Goal: Transaction & Acquisition: Download file/media

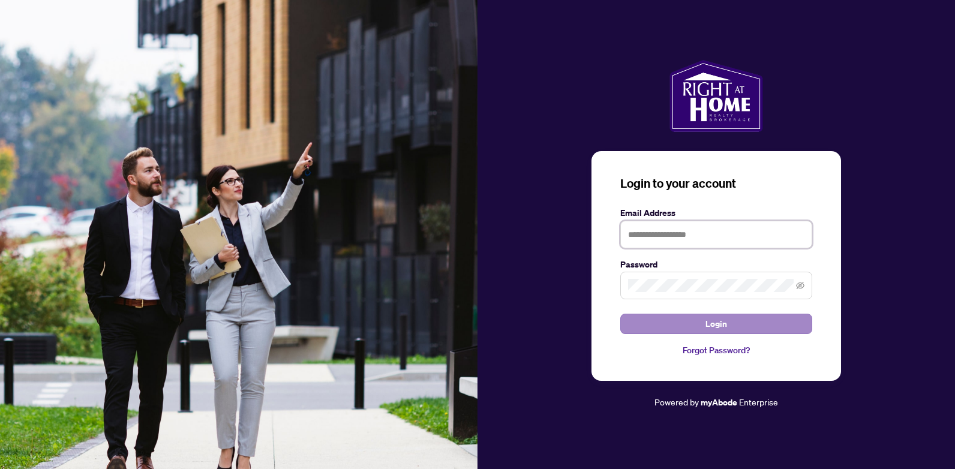
type input "**********"
click at [717, 323] on span "Login" at bounding box center [717, 323] width 22 height 19
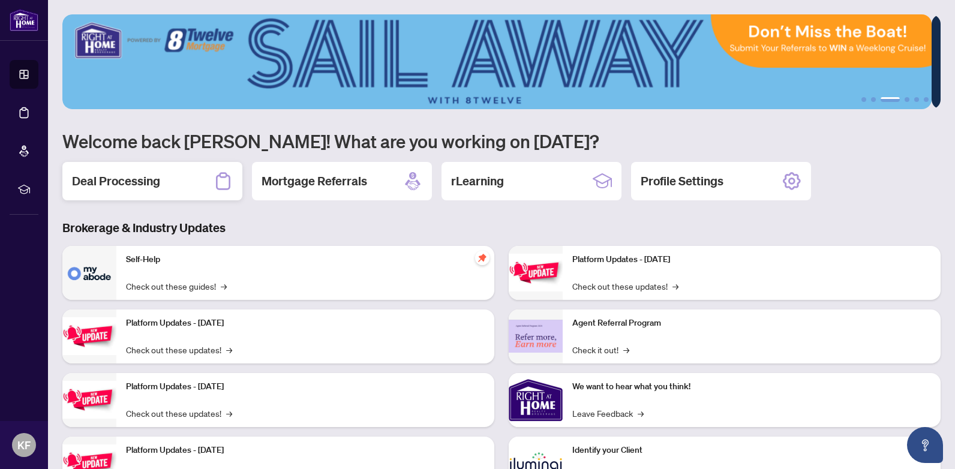
click at [149, 173] on h2 "Deal Processing" at bounding box center [116, 181] width 88 height 17
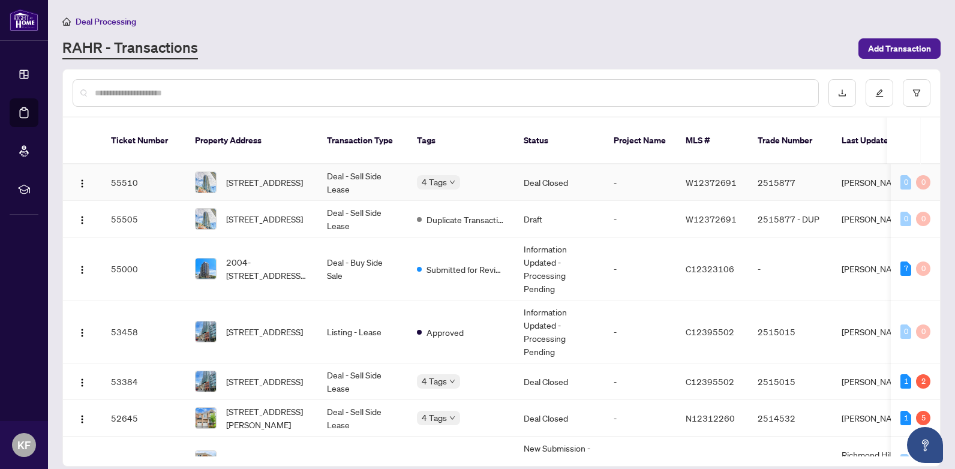
click at [134, 167] on td "55510" at bounding box center [143, 182] width 84 height 37
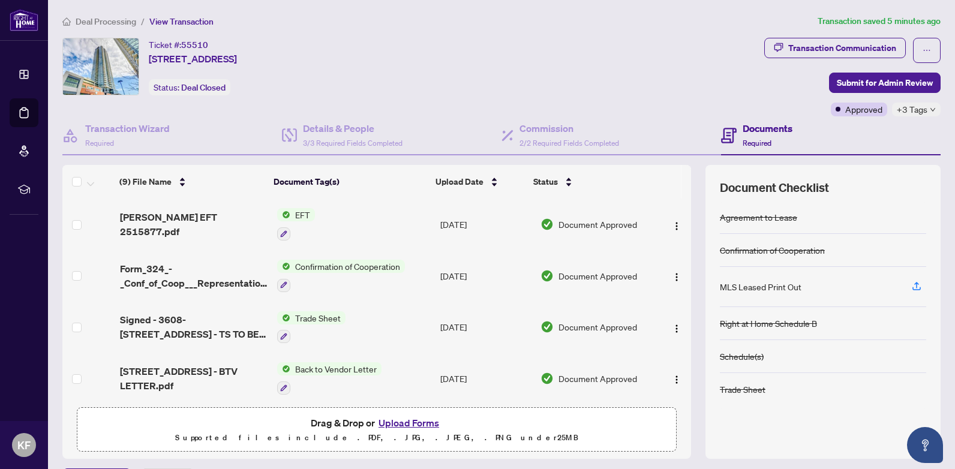
click at [188, 216] on td "[PERSON_NAME] EFT 2515877.pdf" at bounding box center [193, 225] width 157 height 52
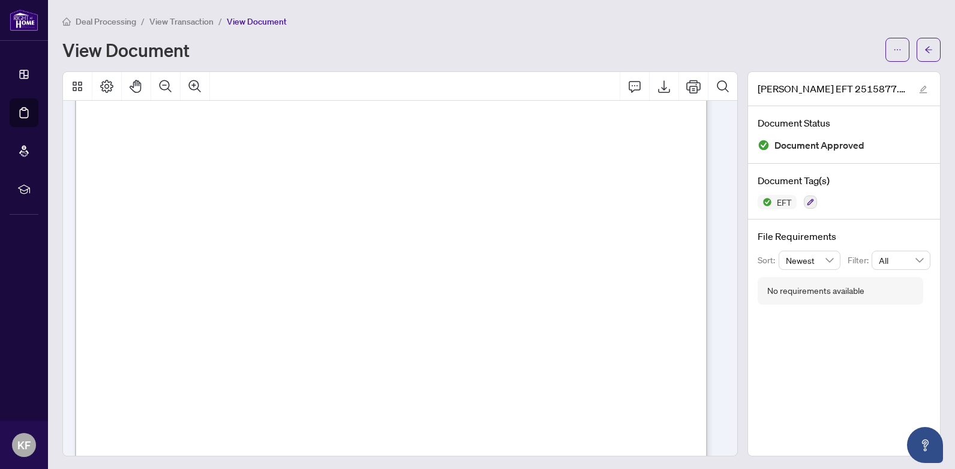
scroll to position [240, 0]
click at [897, 50] on button "button" at bounding box center [898, 50] width 24 height 24
click at [823, 74] on span "Download" at bounding box center [845, 75] width 91 height 13
